Goal: Find specific page/section: Find specific page/section

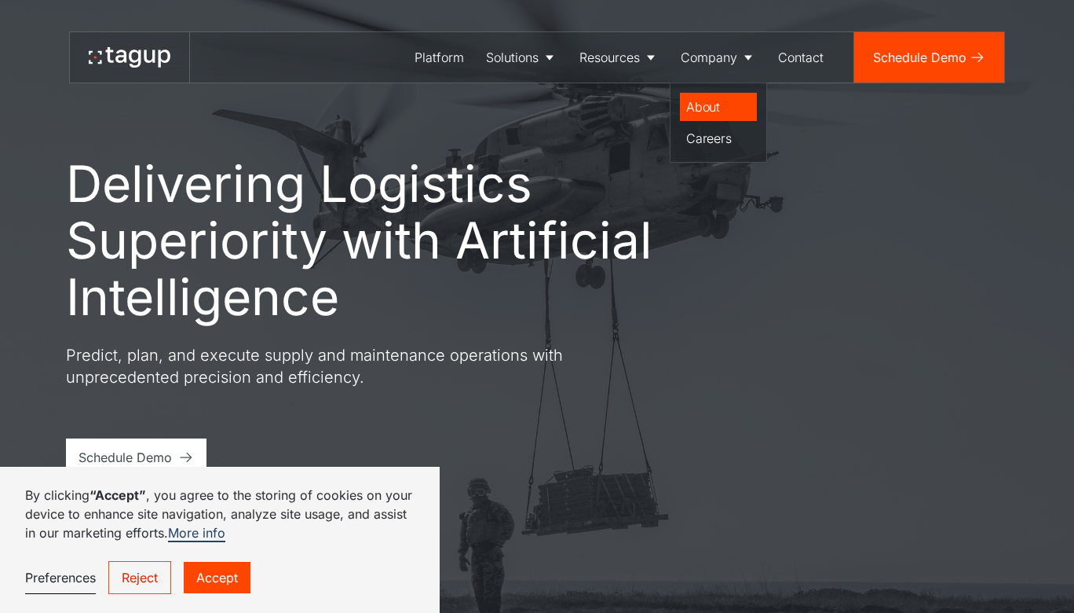
click at [717, 108] on div "About" at bounding box center [718, 106] width 64 height 19
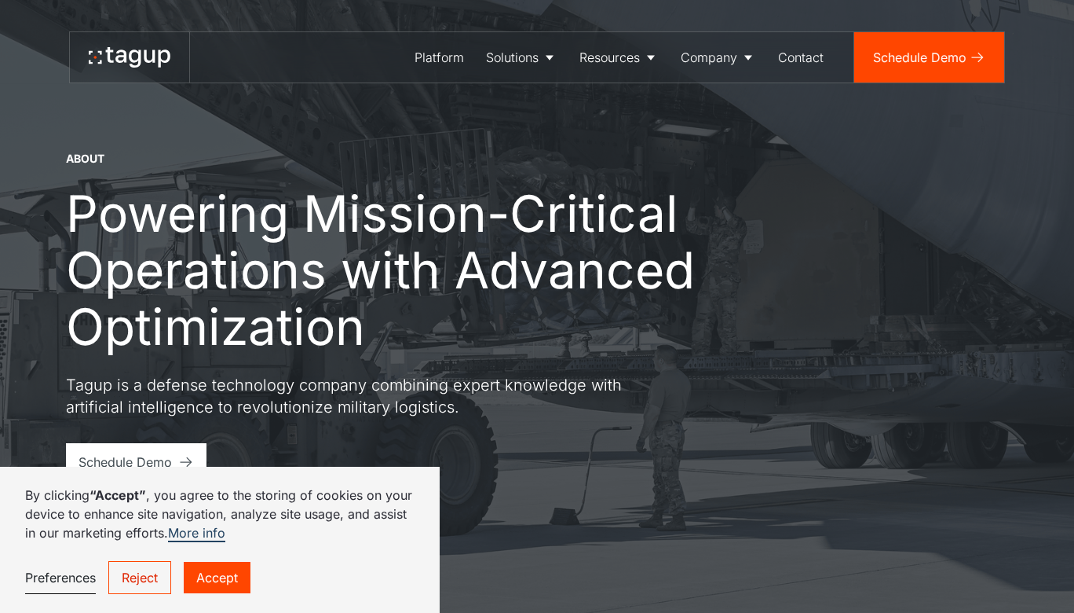
click at [155, 573] on link "Reject" at bounding box center [139, 577] width 63 height 33
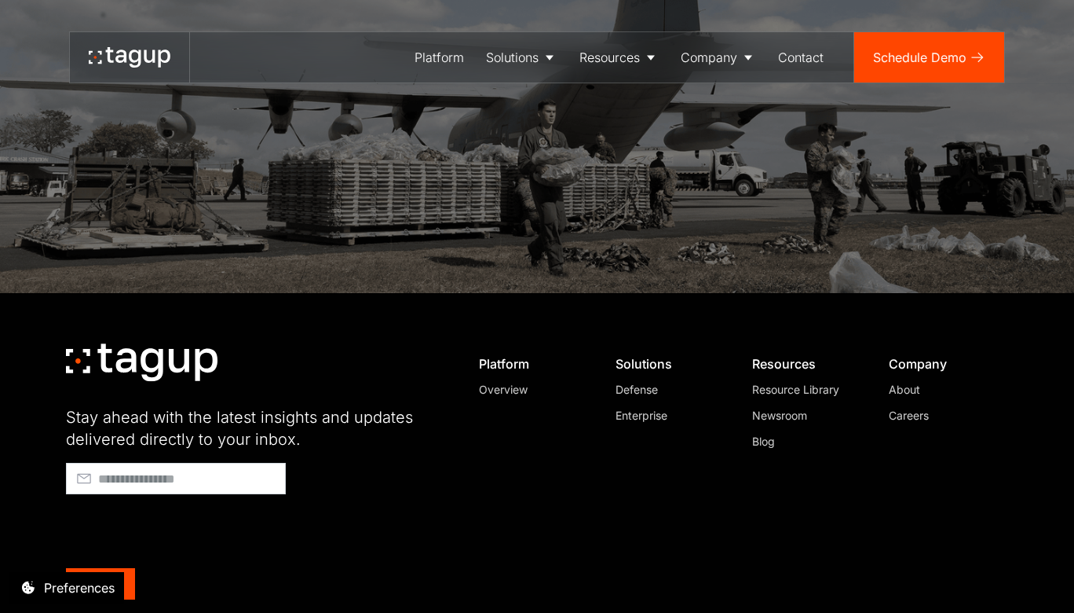
scroll to position [4500, 0]
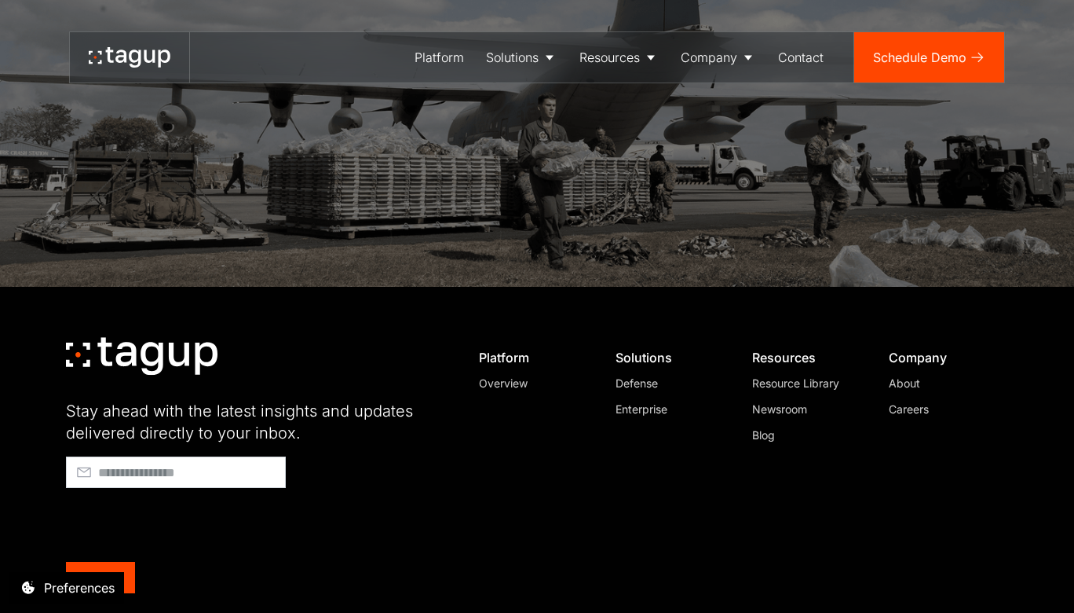
click at [907, 375] on div "About" at bounding box center [942, 383] width 107 height 16
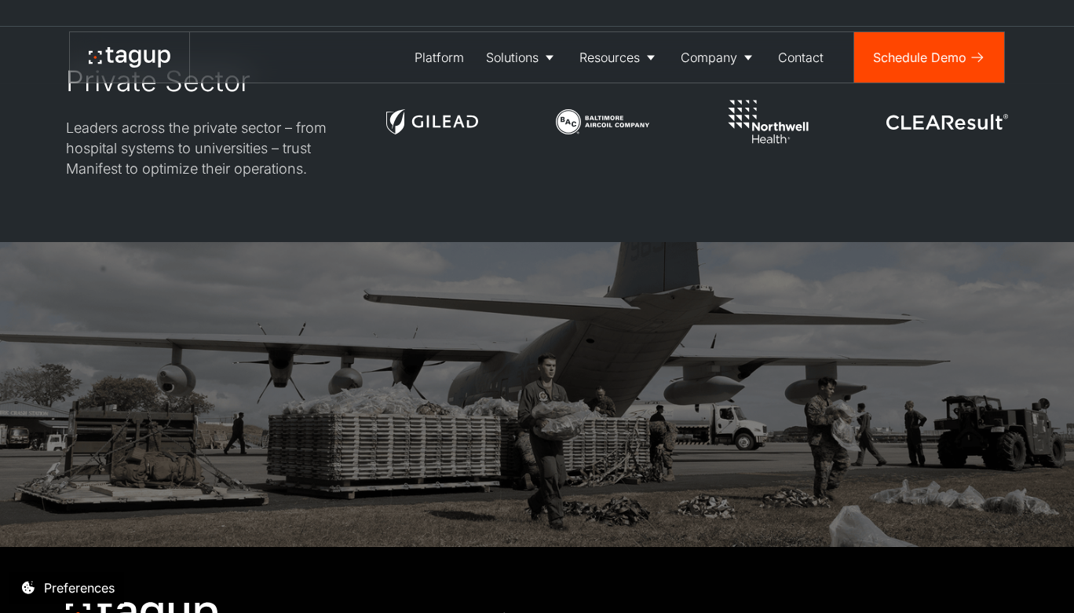
scroll to position [4500, 0]
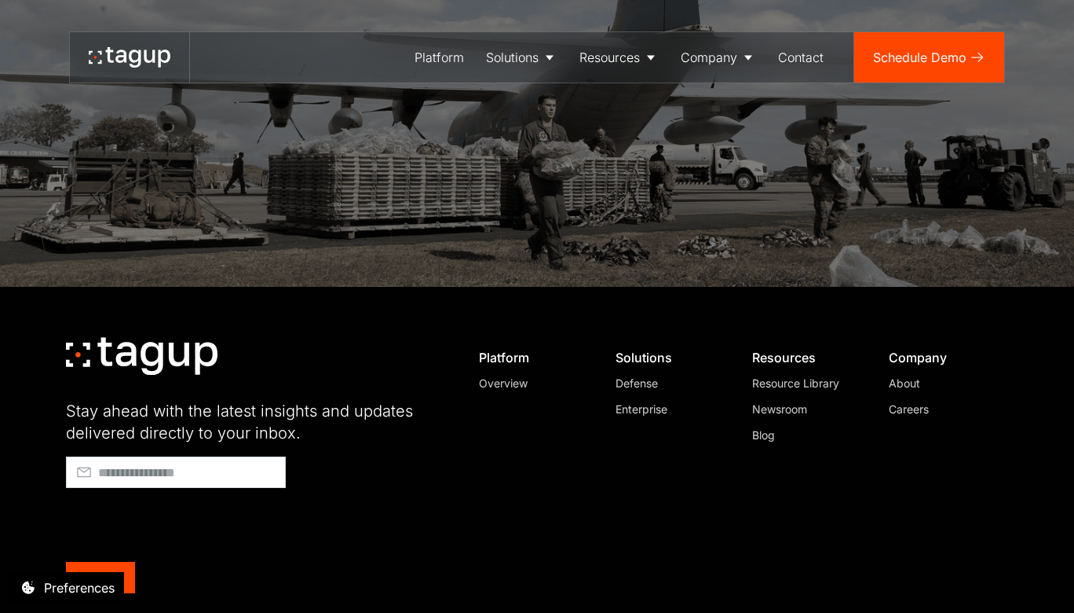
click at [915, 401] on div "Careers" at bounding box center [942, 409] width 107 height 16
